Goal: Information Seeking & Learning: Learn about a topic

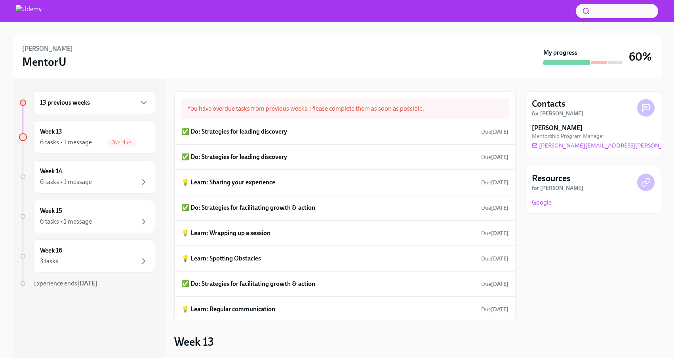
click at [138, 106] on div "13 previous weeks" at bounding box center [94, 103] width 109 height 10
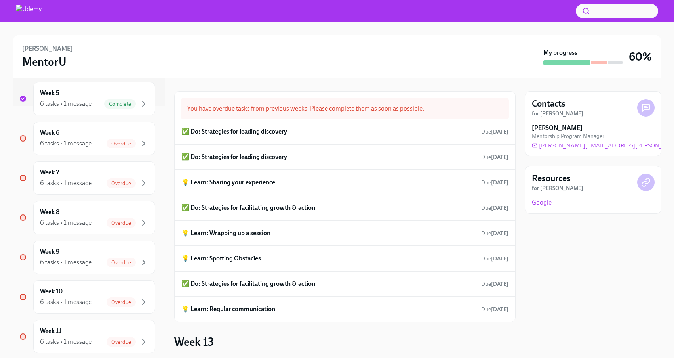
scroll to position [253, 0]
click at [136, 143] on div "Overdue" at bounding box center [128, 142] width 42 height 10
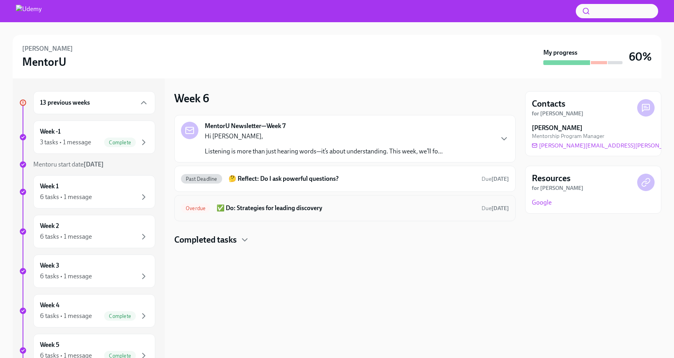
click at [275, 211] on h6 "✅ Do: Strategies for leading discovery" at bounding box center [346, 208] width 259 height 9
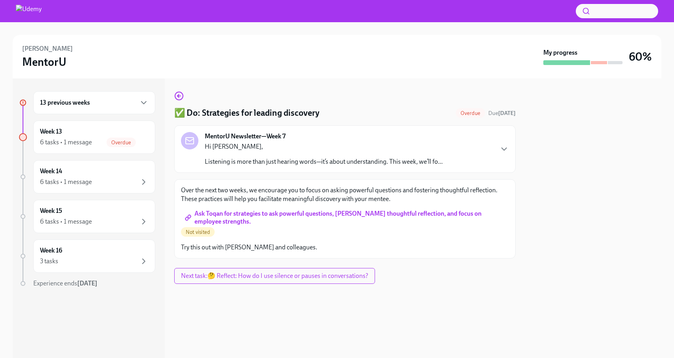
click at [280, 214] on span "Ask Toqan for strategies to ask powerful questions, [PERSON_NAME] thoughtful re…" at bounding box center [345, 218] width 317 height 8
click at [86, 113] on div "13 previous weeks" at bounding box center [94, 102] width 122 height 23
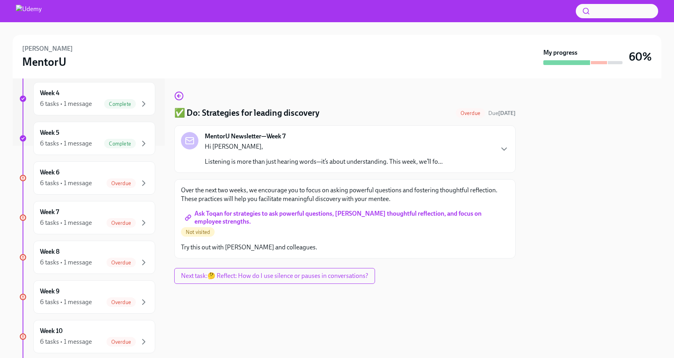
scroll to position [219, 0]
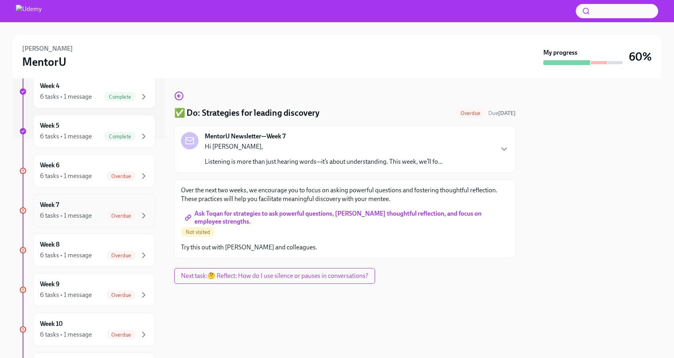
click at [94, 212] on div "6 tasks • 1 message Overdue" at bounding box center [94, 216] width 109 height 10
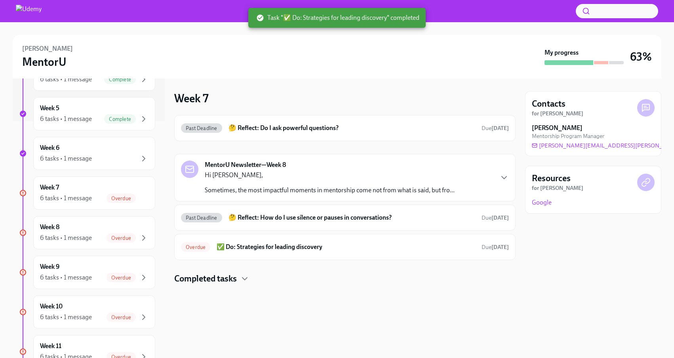
scroll to position [245, 0]
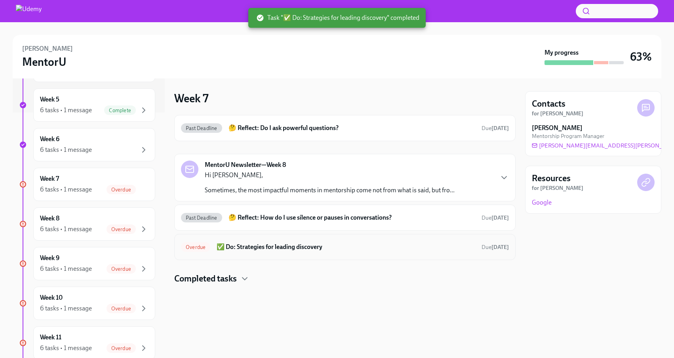
click at [267, 251] on div "Overdue ✅ Do: Strategies for leading discovery Due [DATE]" at bounding box center [345, 247] width 328 height 13
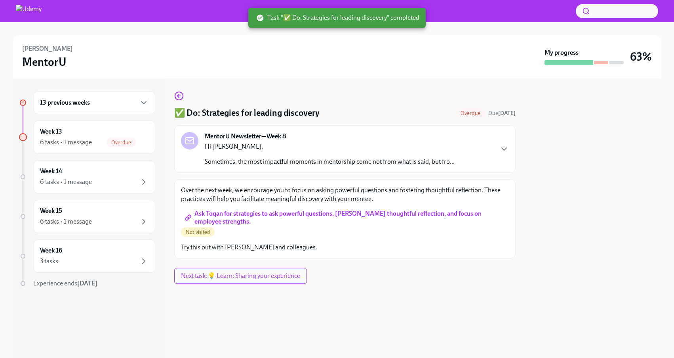
click at [308, 216] on span "Ask Toqan for strategies to ask powerful questions, [PERSON_NAME] thoughtful re…" at bounding box center [345, 218] width 317 height 8
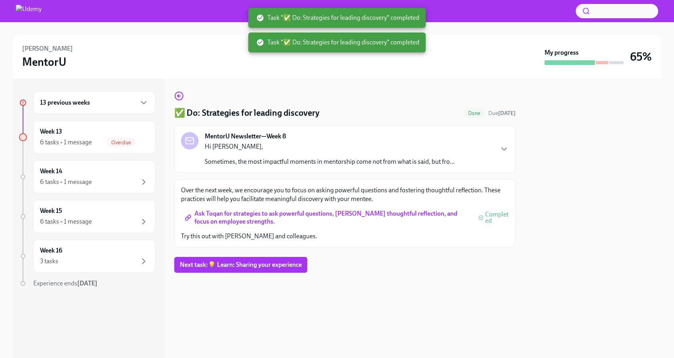
click at [145, 92] on div "13 previous weeks" at bounding box center [94, 102] width 122 height 23
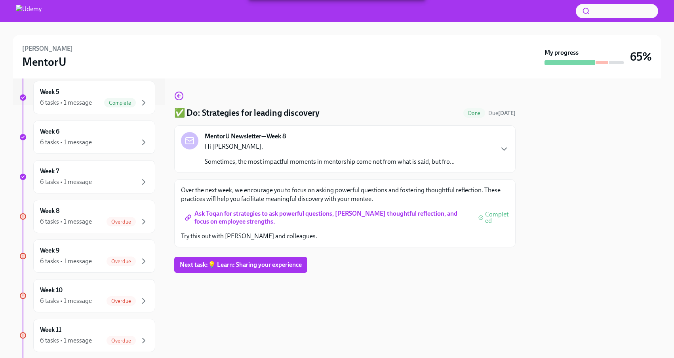
scroll to position [273, 0]
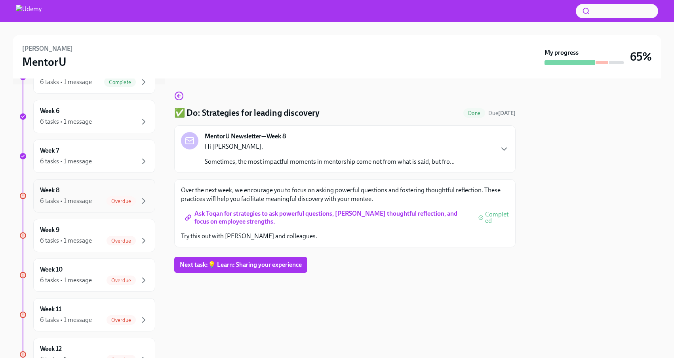
click at [93, 202] on div "6 tasks • 1 message Overdue" at bounding box center [94, 201] width 109 height 10
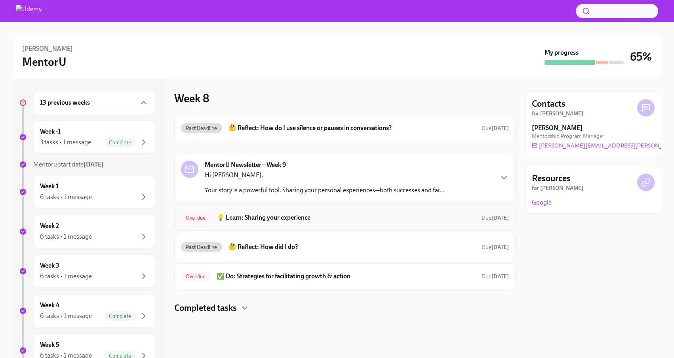
click at [310, 218] on h6 "💡 Learn: Sharing your experience" at bounding box center [346, 217] width 259 height 9
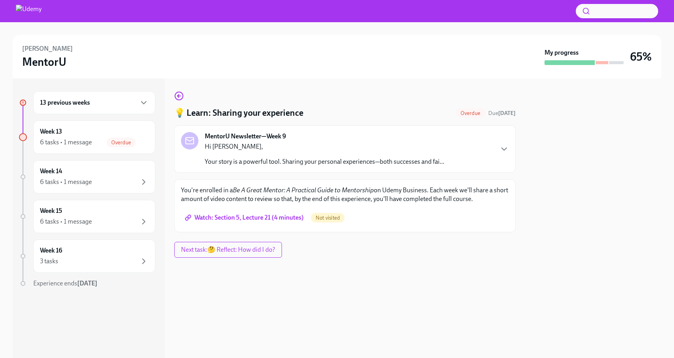
click at [285, 217] on span "Watch: Section 5, Lecture 21 (4 minutes)" at bounding box center [245, 218] width 117 height 8
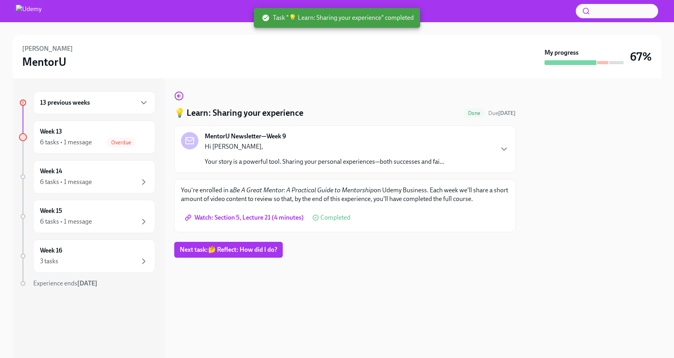
click at [106, 111] on div "13 previous weeks" at bounding box center [94, 102] width 122 height 23
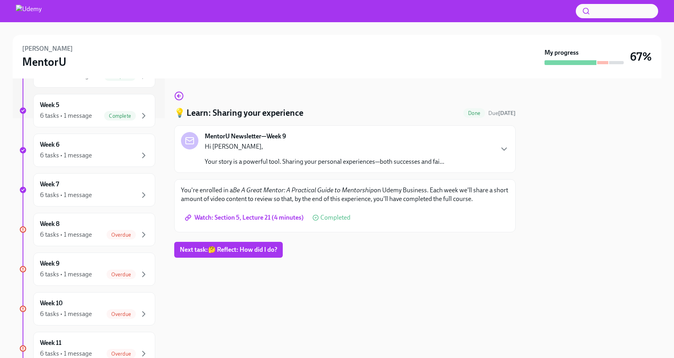
scroll to position [241, 0]
click at [94, 231] on div "6 tasks • 1 message Overdue" at bounding box center [94, 234] width 109 height 10
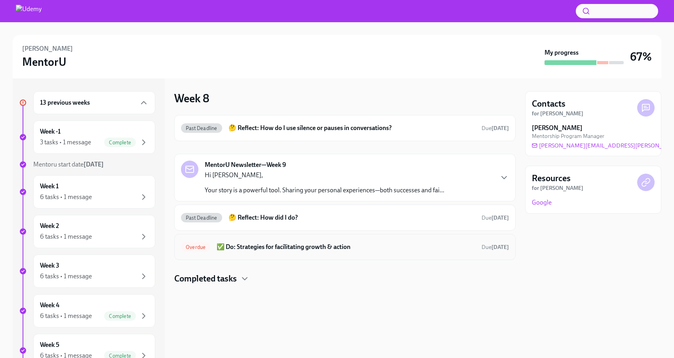
click at [262, 244] on h6 "✅ Do: Strategies for facilitating growth & action" at bounding box center [346, 247] width 259 height 9
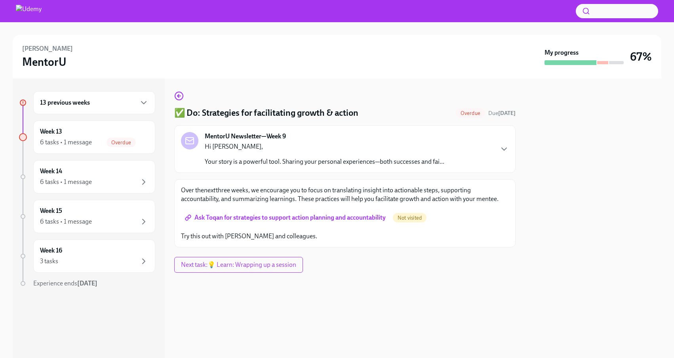
click at [264, 216] on span "Ask Toqan for strategies to support action planning and accountability" at bounding box center [286, 218] width 199 height 8
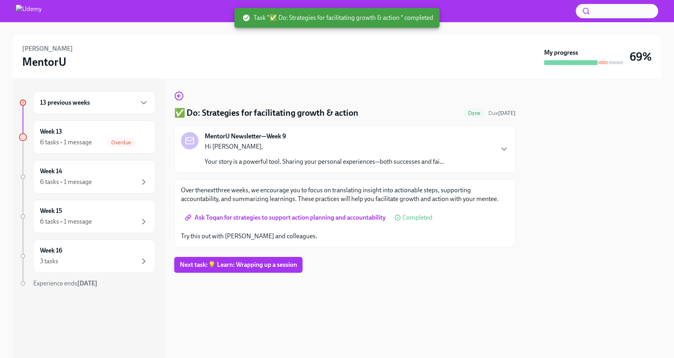
click at [115, 108] on div "13 previous weeks" at bounding box center [94, 102] width 122 height 23
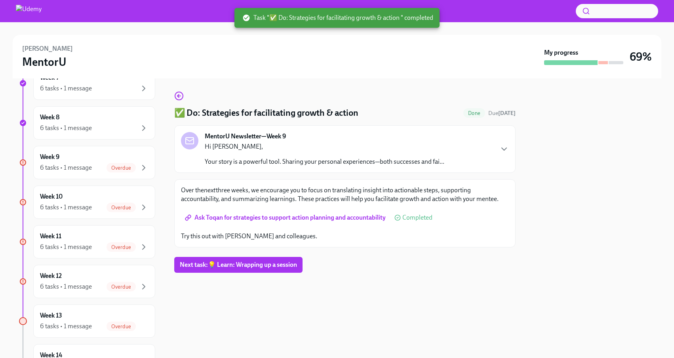
scroll to position [348, 0]
click at [94, 168] on div "6 tasks • 1 message Overdue" at bounding box center [94, 166] width 109 height 10
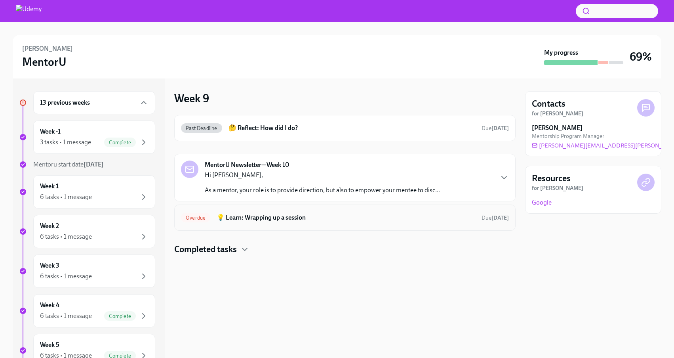
click at [307, 223] on div "Overdue 💡 Learn: Wrapping up a session Due [DATE]" at bounding box center [345, 217] width 328 height 13
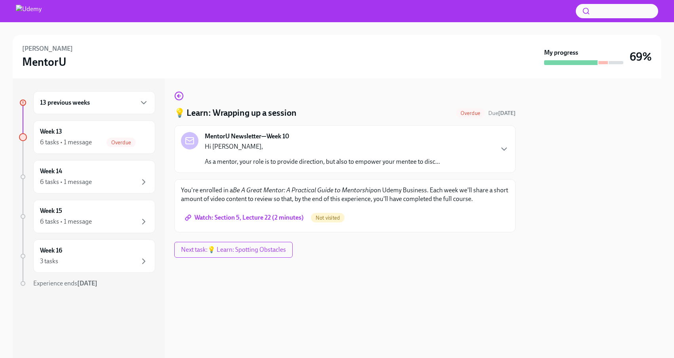
click at [277, 214] on span "Watch: Section 5, Lecture 22 (2 minutes)" at bounding box center [245, 218] width 117 height 8
click at [124, 146] on div "Overdue" at bounding box center [121, 143] width 29 height 10
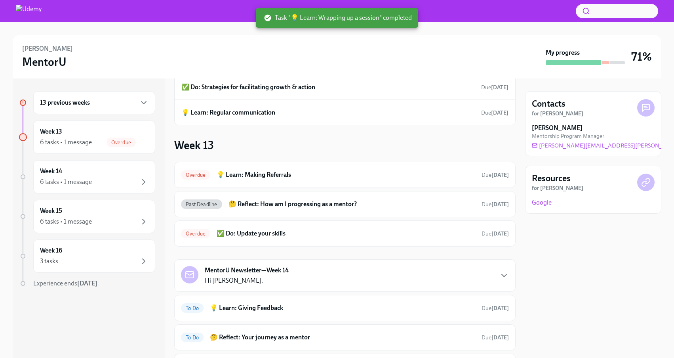
scroll to position [71, 0]
click at [98, 108] on div "13 previous weeks" at bounding box center [94, 102] width 122 height 23
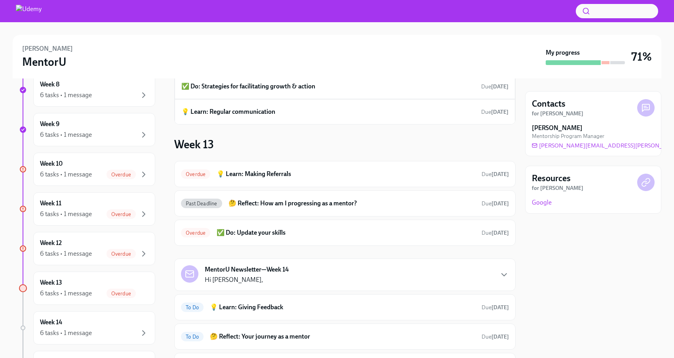
scroll to position [390, 0]
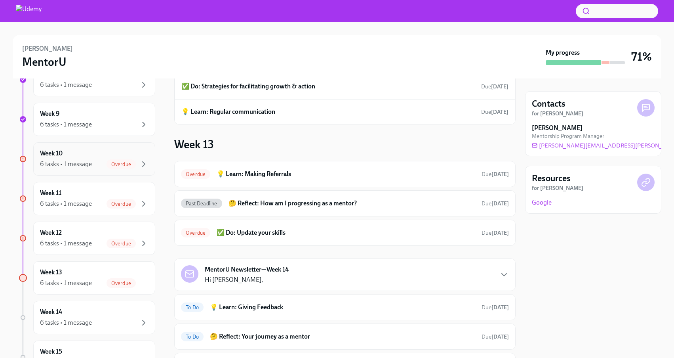
click at [76, 161] on div "6 tasks • 1 message" at bounding box center [66, 164] width 52 height 9
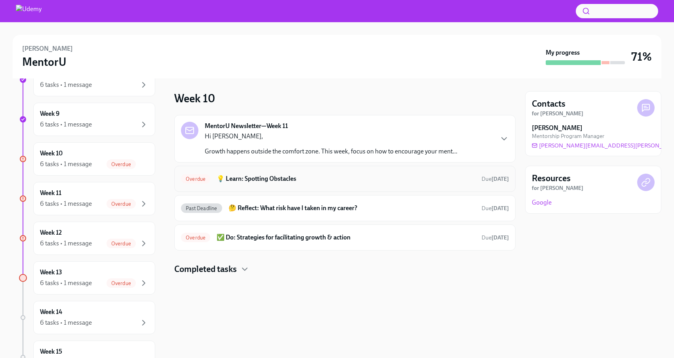
click at [261, 179] on h6 "💡 Learn: Spotting Obstacles" at bounding box center [346, 178] width 259 height 9
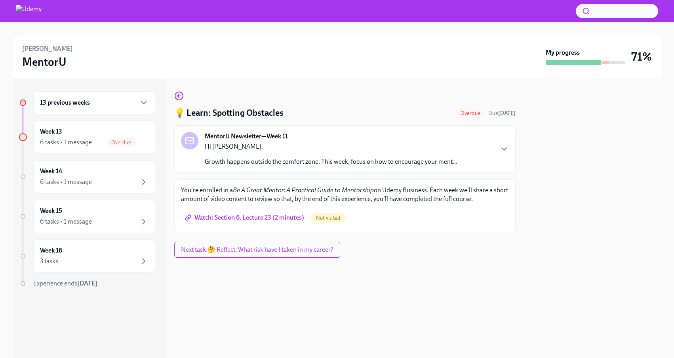
click at [259, 222] on link "Watch: Section 6, Lecture 23 (2 minutes)" at bounding box center [245, 218] width 129 height 16
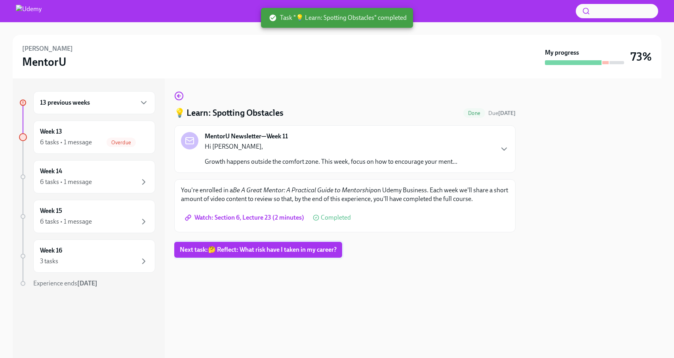
click at [252, 250] on span "Next task : 🤔 Reflect: What risk have I taken in my career?" at bounding box center [258, 250] width 157 height 8
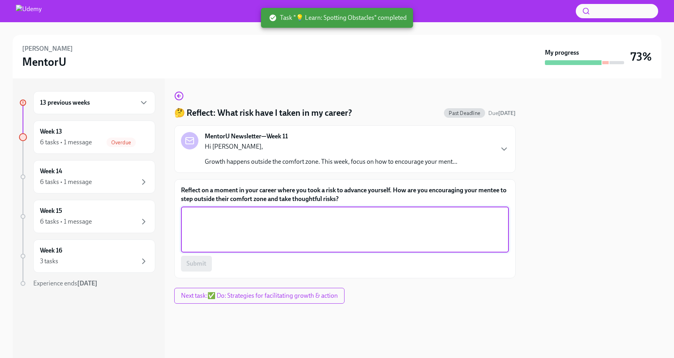
click at [255, 243] on textarea "Reflect on a moment in your career where you took a risk to advance yourself. H…" at bounding box center [345, 229] width 319 height 38
